Goal: Task Accomplishment & Management: Use online tool/utility

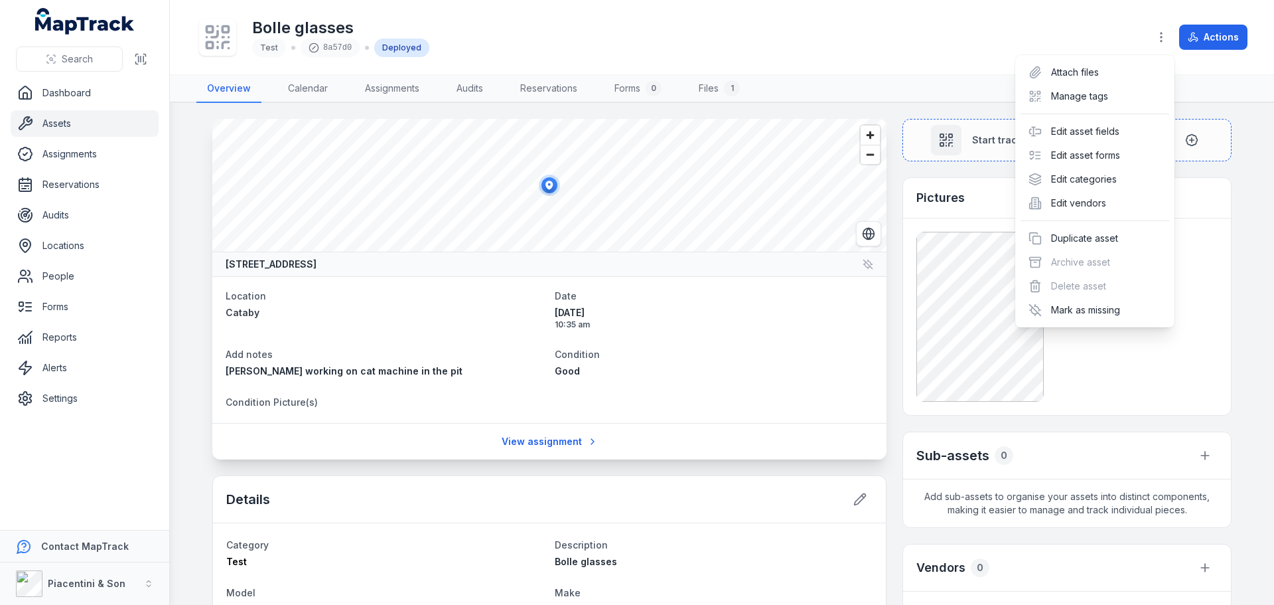
click at [714, 55] on div "Bolle glasses Test 8a57d0 Deployed Actions" at bounding box center [721, 37] width 1051 height 64
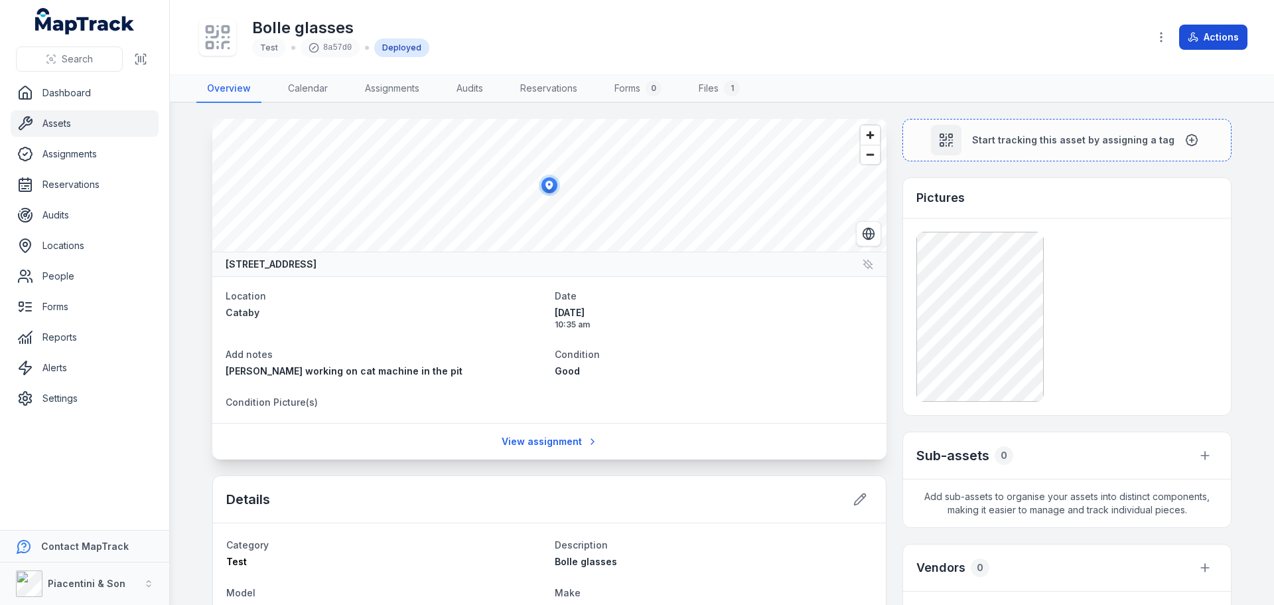
click at [1182, 40] on button "Actions" at bounding box center [1214, 37] width 68 height 25
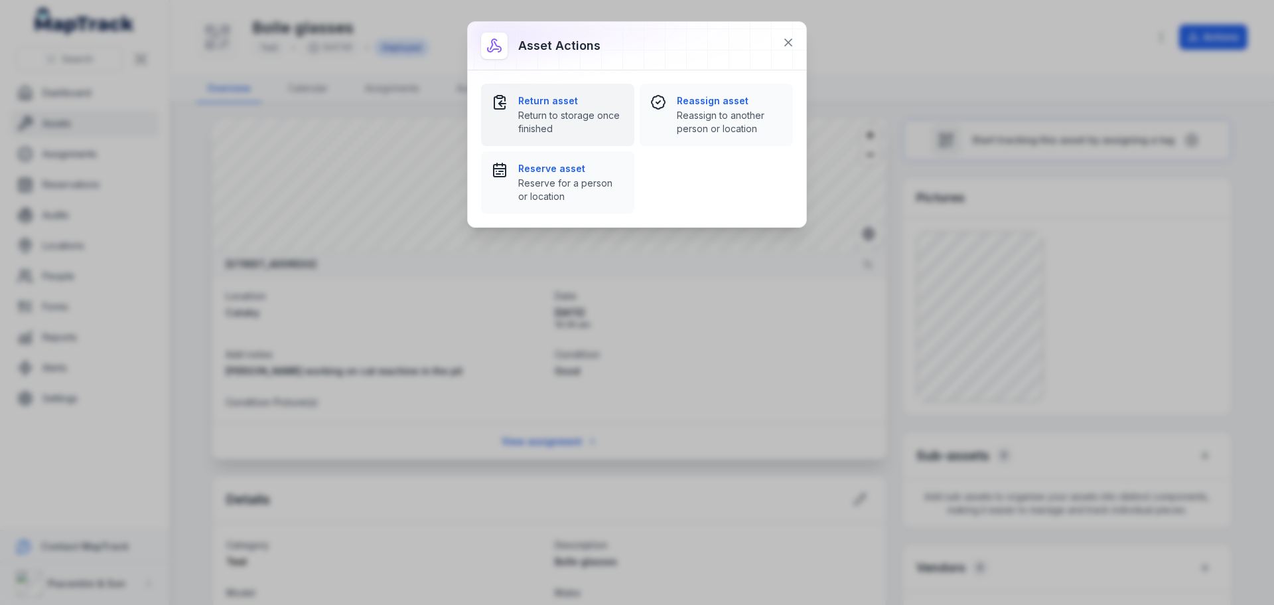
click at [589, 111] on span "Return to storage once finished" at bounding box center [571, 122] width 106 height 27
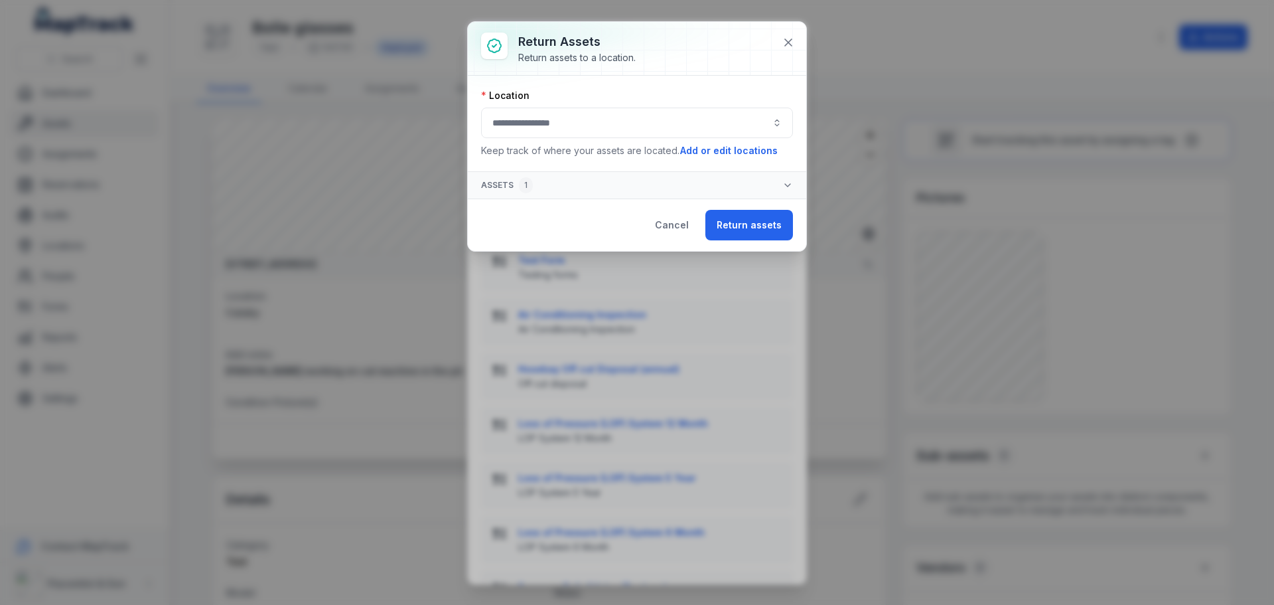
click at [698, 124] on button "button" at bounding box center [637, 123] width 312 height 31
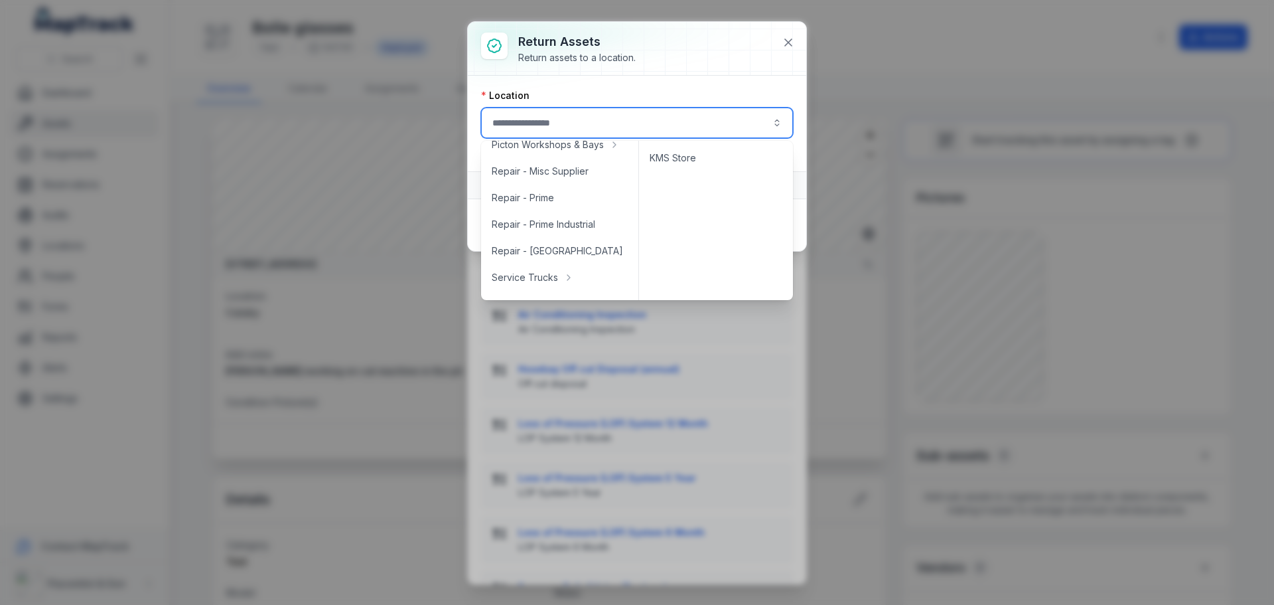
scroll to position [353, 0]
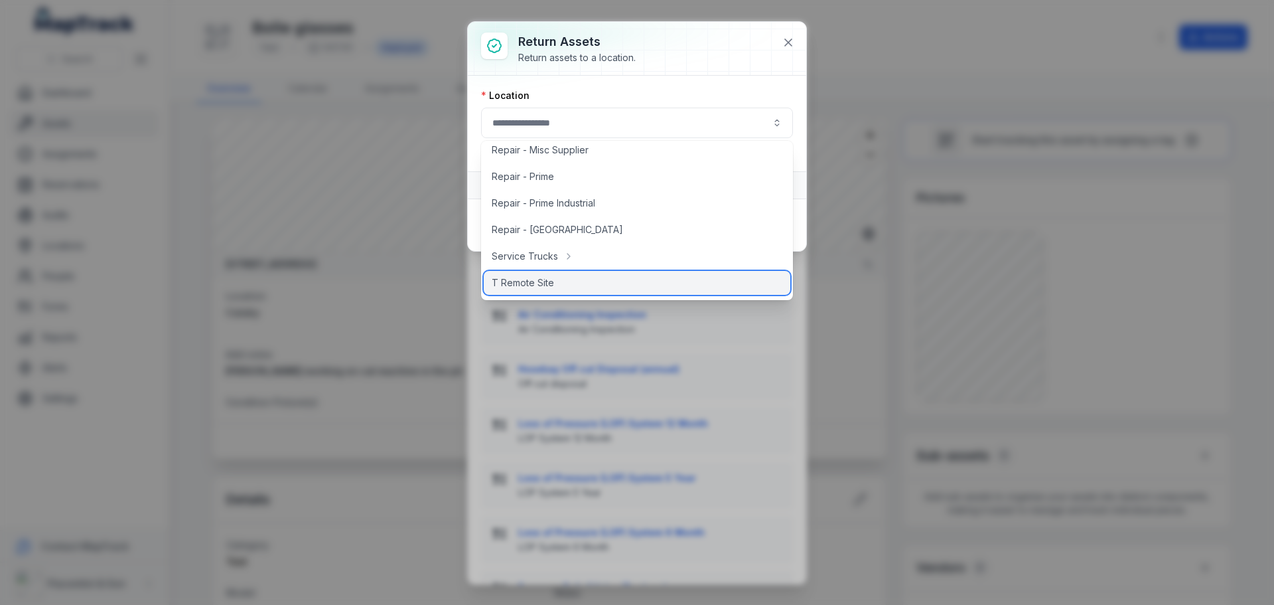
click at [537, 282] on span "T Remote Site" at bounding box center [523, 282] width 62 height 13
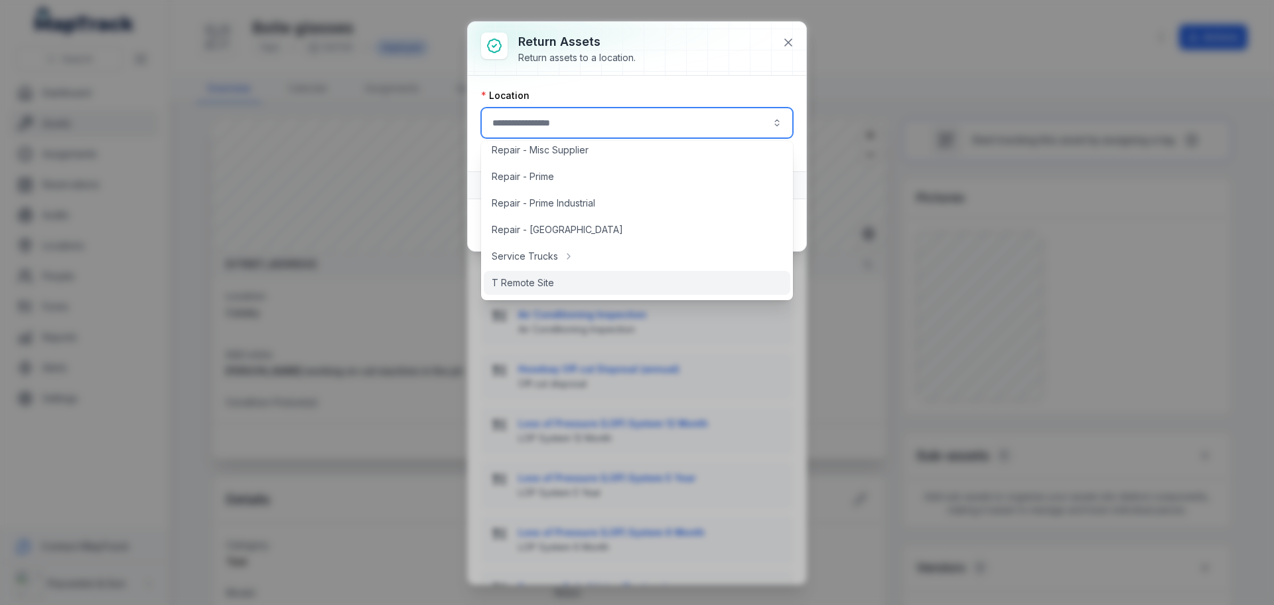
type input "**********"
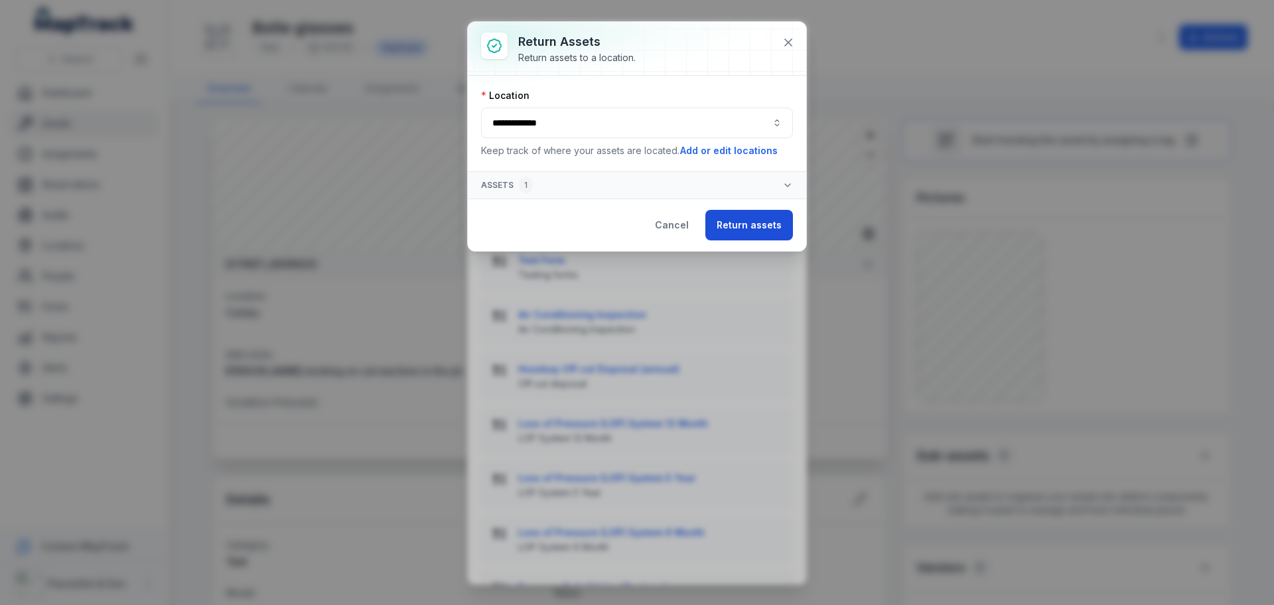
click at [729, 220] on button "Return assets" at bounding box center [750, 225] width 88 height 31
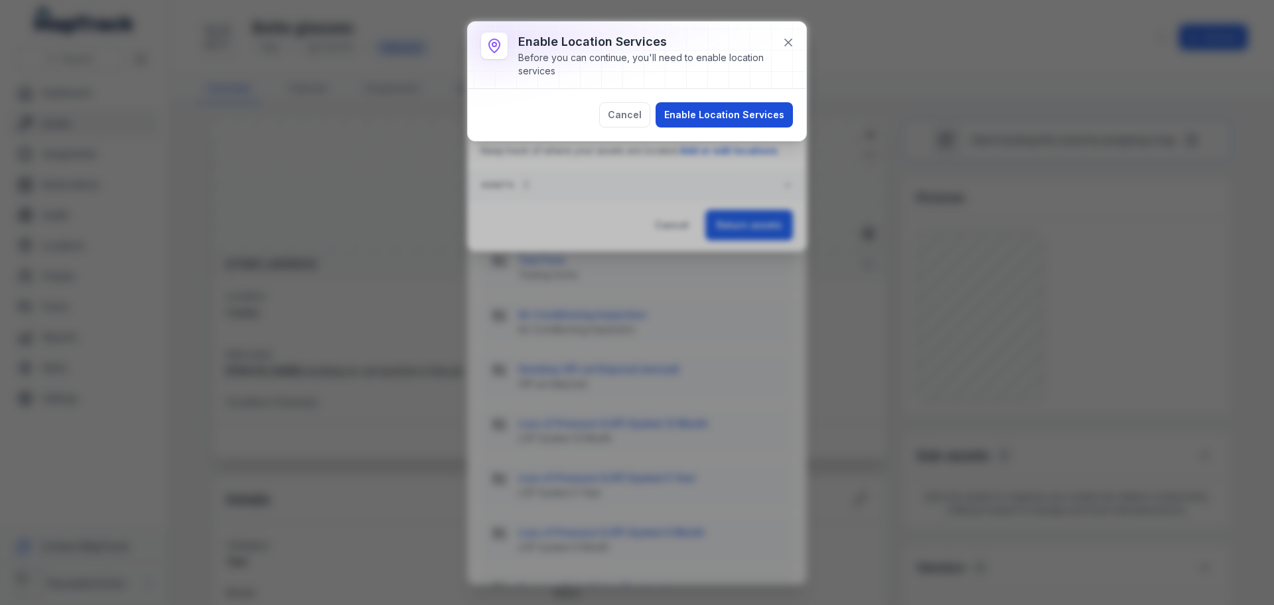
click at [730, 125] on button "Enable Location Services" at bounding box center [724, 114] width 137 height 25
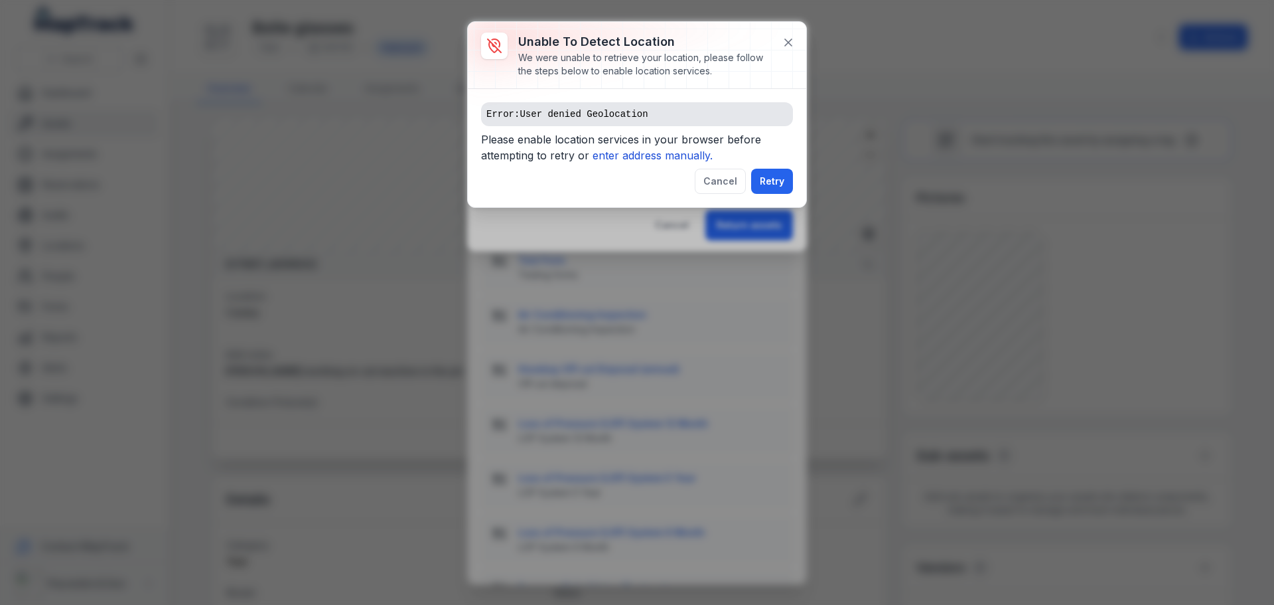
click at [657, 113] on pre "Error: User denied Geolocation" at bounding box center [637, 114] width 312 height 24
click at [637, 153] on icon "enter address manually." at bounding box center [653, 155] width 120 height 13
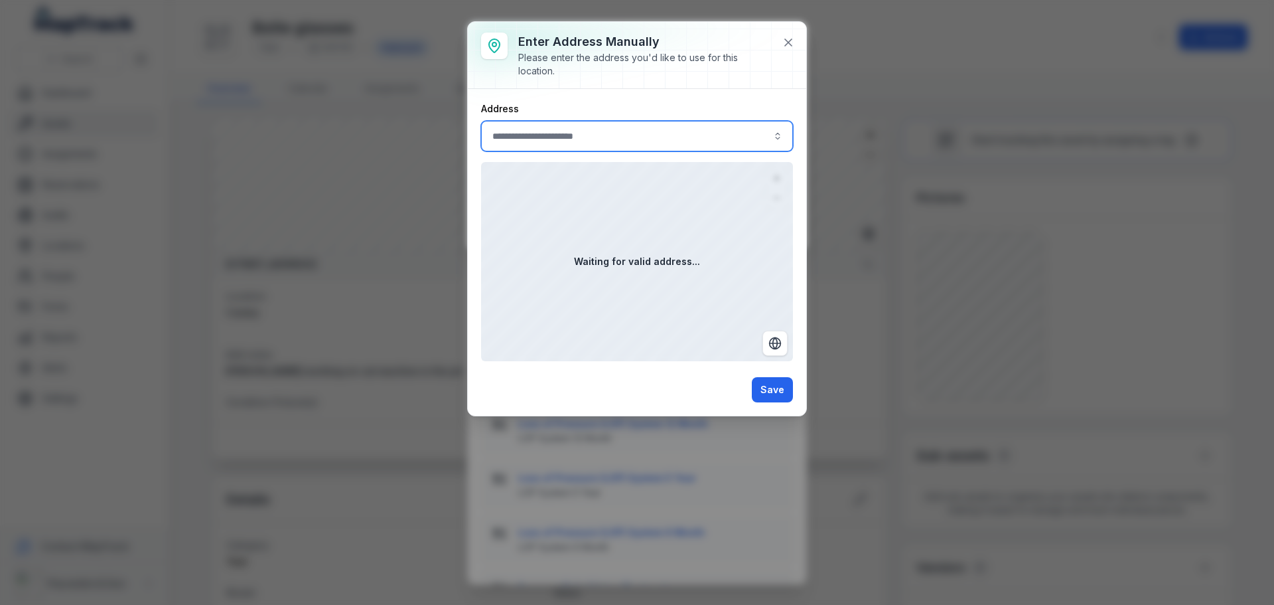
click at [607, 134] on input ":r2o:-form-item-label" at bounding box center [637, 136] width 312 height 31
type input "**********"
click at [584, 169] on span "[STREET_ADDRESS]" at bounding box center [539, 171] width 89 height 13
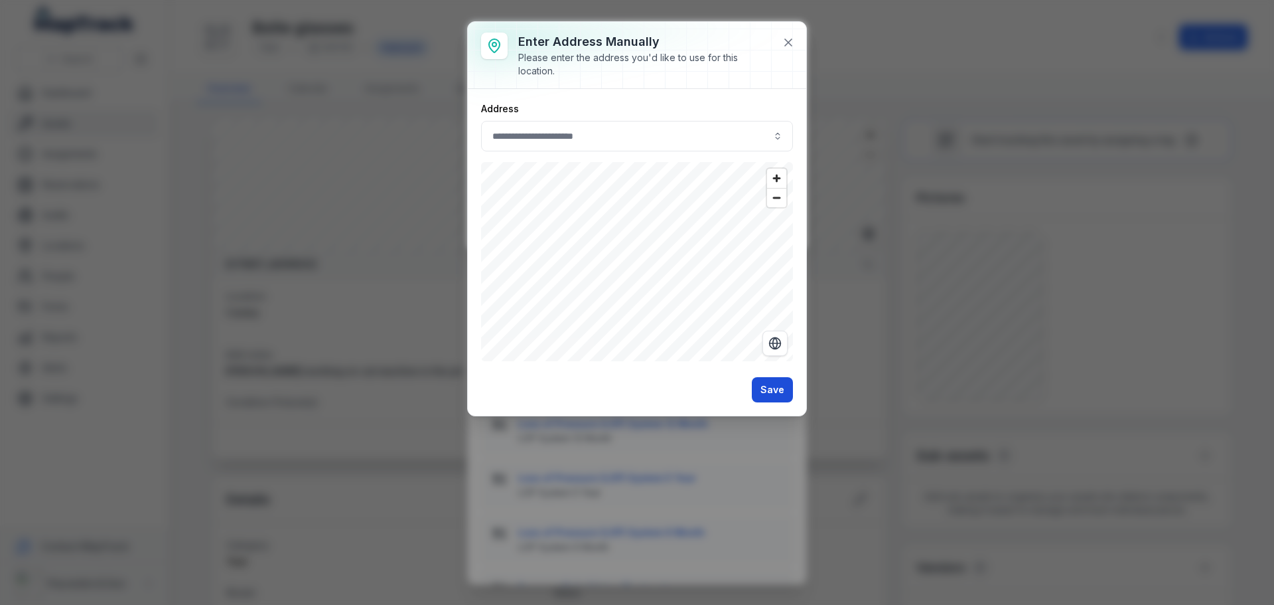
click at [775, 394] on button "Save" at bounding box center [772, 389] width 41 height 25
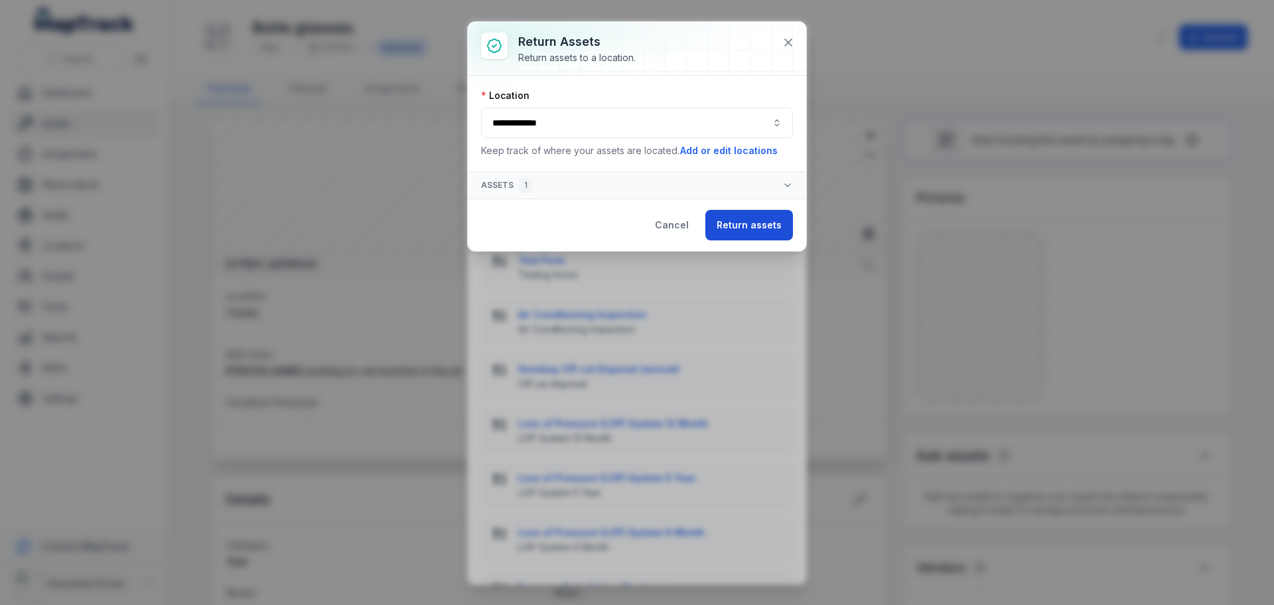
click at [763, 223] on button "Return assets" at bounding box center [750, 225] width 88 height 31
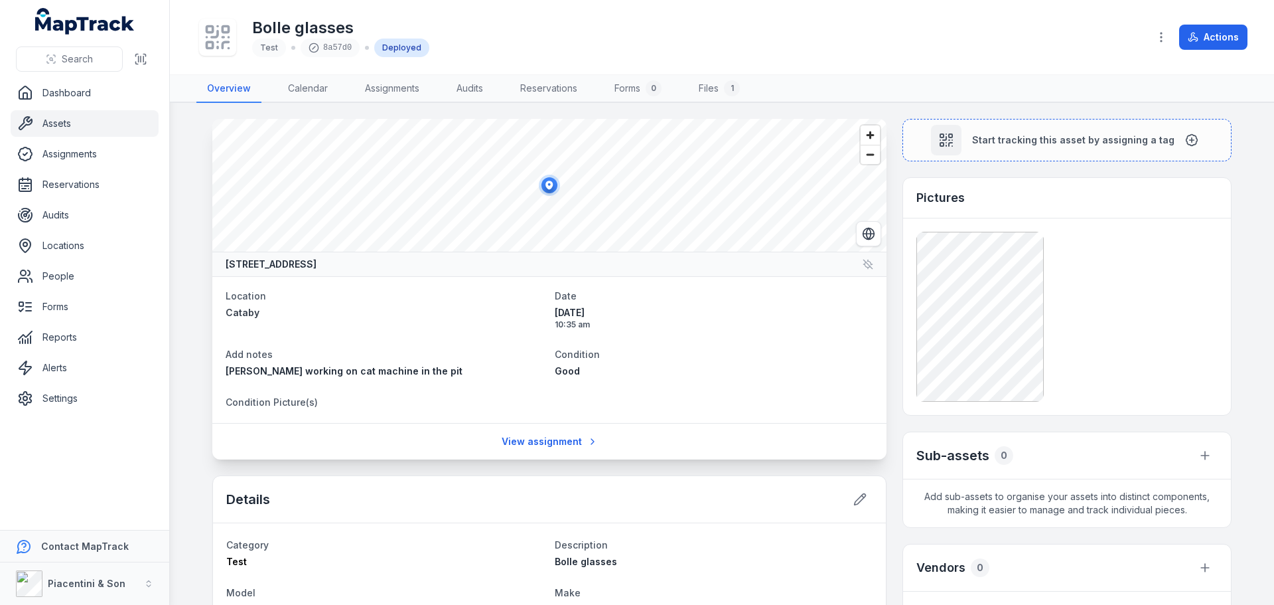
click at [787, 55] on div "Bolle glasses Test 8a57d0 Deployed" at bounding box center [667, 37] width 942 height 42
